Goal: Information Seeking & Learning: Check status

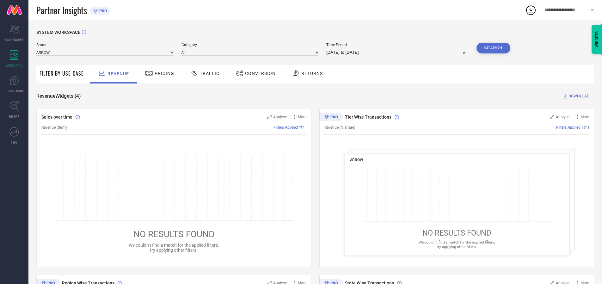
click at [203, 73] on span "Traffic" at bounding box center [210, 73] width 20 height 5
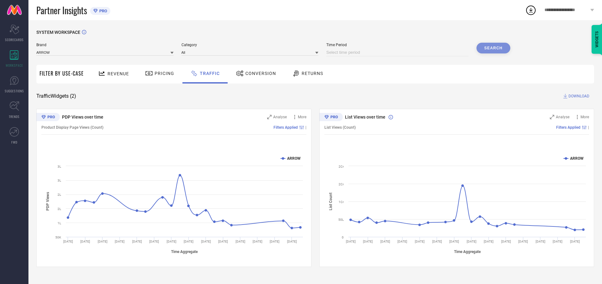
click at [398, 52] on input at bounding box center [397, 53] width 142 height 8
select select "8"
select select "2025"
select select "9"
select select "2025"
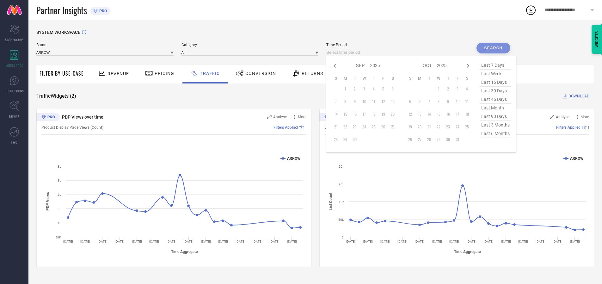
select select "7"
select select "2025"
select select "8"
select select "2025"
click at [385, 139] on td "29" at bounding box center [382, 139] width 9 height 9
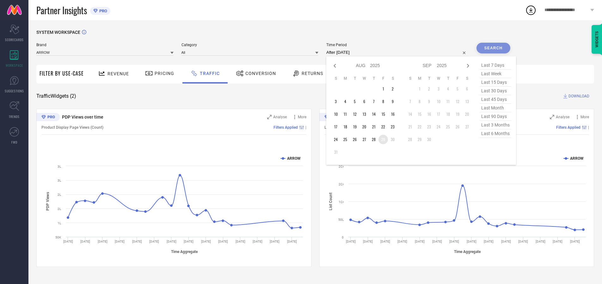
type input "[DATE] to [DATE]"
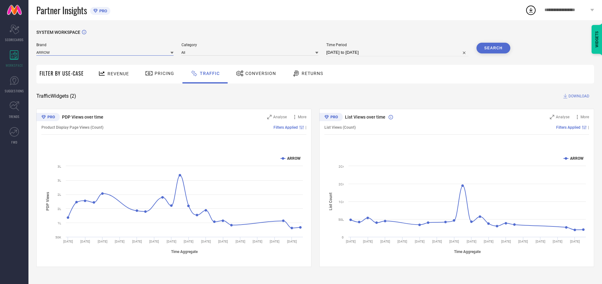
click at [105, 52] on input at bounding box center [104, 52] width 137 height 7
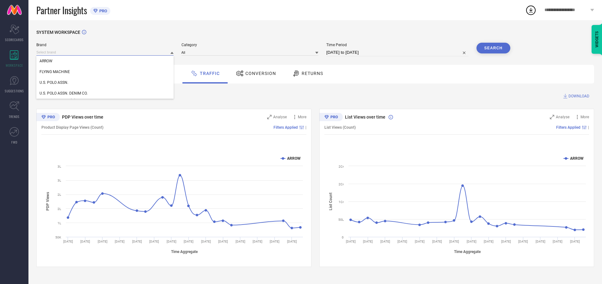
click at [105, 52] on input at bounding box center [104, 52] width 137 height 7
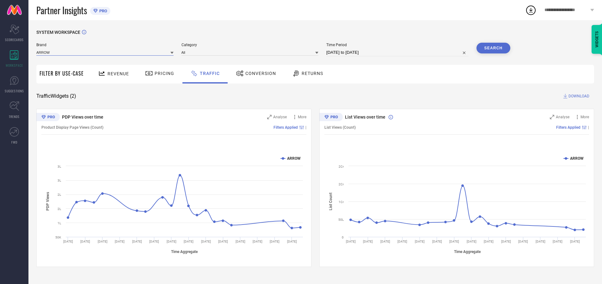
click at [105, 52] on input at bounding box center [104, 52] width 137 height 7
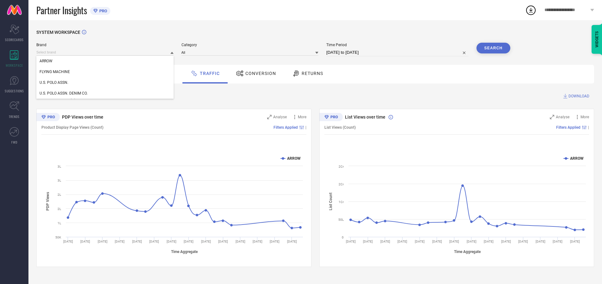
click at [105, 82] on div "U.S. POLO ASSN." at bounding box center [104, 82] width 137 height 11
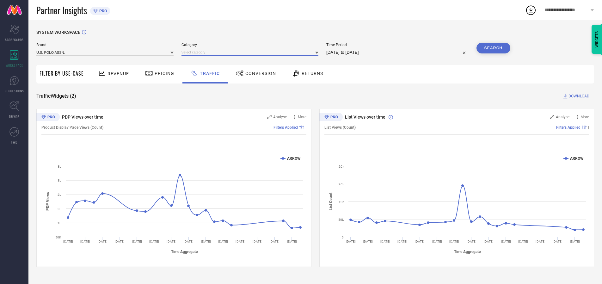
click at [251, 52] on input at bounding box center [249, 52] width 137 height 7
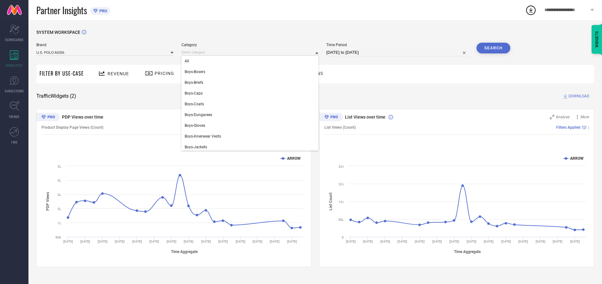
click at [251, 61] on div "All" at bounding box center [249, 61] width 137 height 11
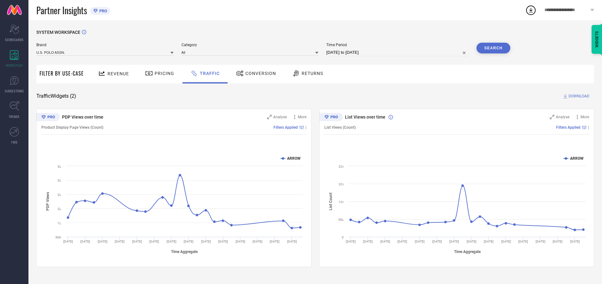
click at [493, 48] on button "Search" at bounding box center [493, 48] width 34 height 11
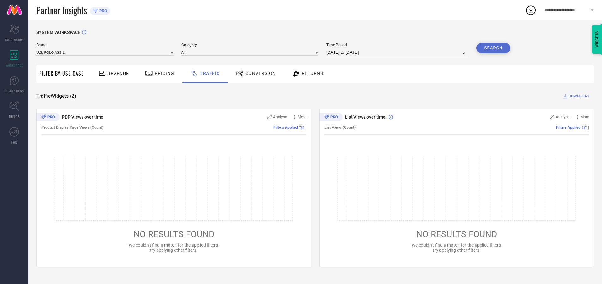
click at [578, 96] on span "DOWNLOAD" at bounding box center [578, 96] width 21 height 6
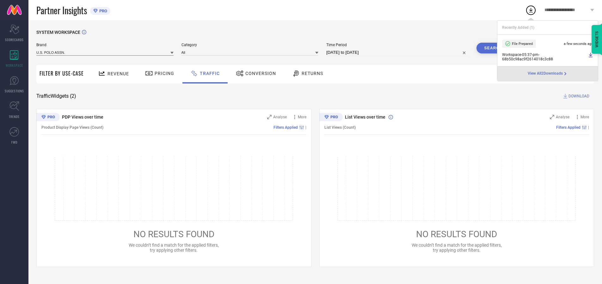
click at [105, 52] on input at bounding box center [104, 52] width 137 height 7
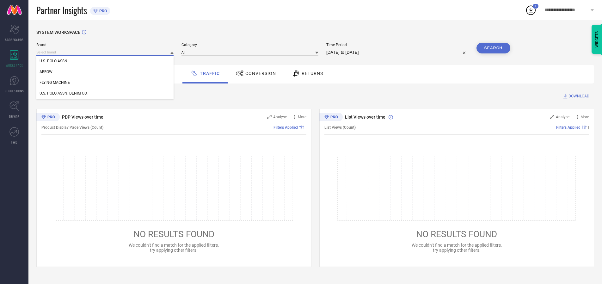
click at [105, 93] on div "U.S. POLO ASSN. DENIM CO." at bounding box center [104, 93] width 137 height 11
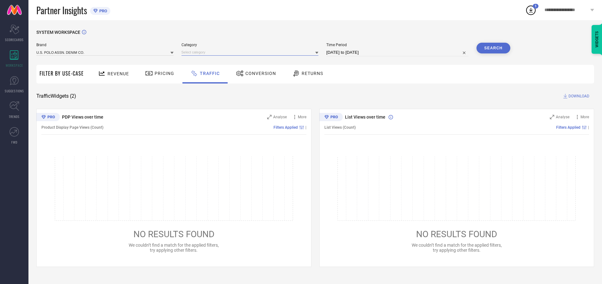
click at [251, 52] on input at bounding box center [249, 52] width 137 height 7
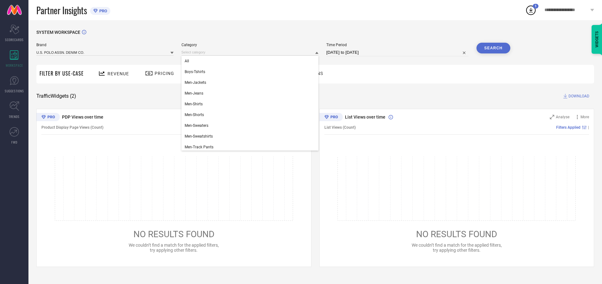
click at [251, 61] on div "All" at bounding box center [249, 61] width 137 height 11
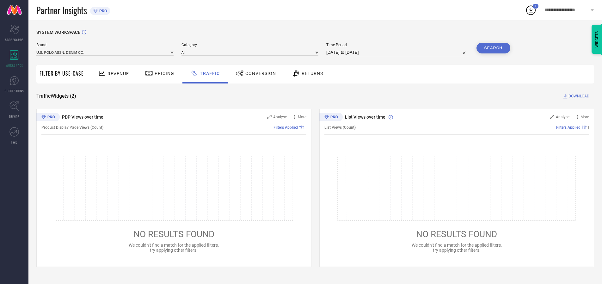
click at [493, 48] on button "Search" at bounding box center [493, 48] width 34 height 11
click at [578, 96] on span "DOWNLOAD" at bounding box center [578, 96] width 21 height 6
